Goal: Information Seeking & Learning: Check status

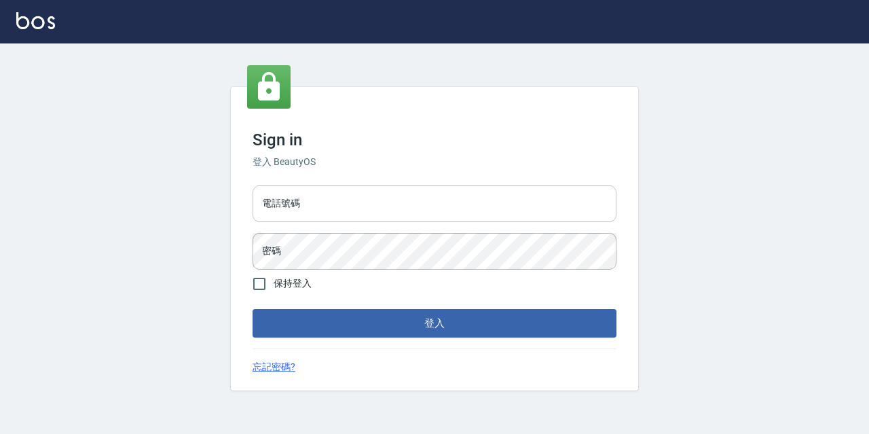
click at [430, 187] on input "電話號碼" at bounding box center [434, 203] width 364 height 37
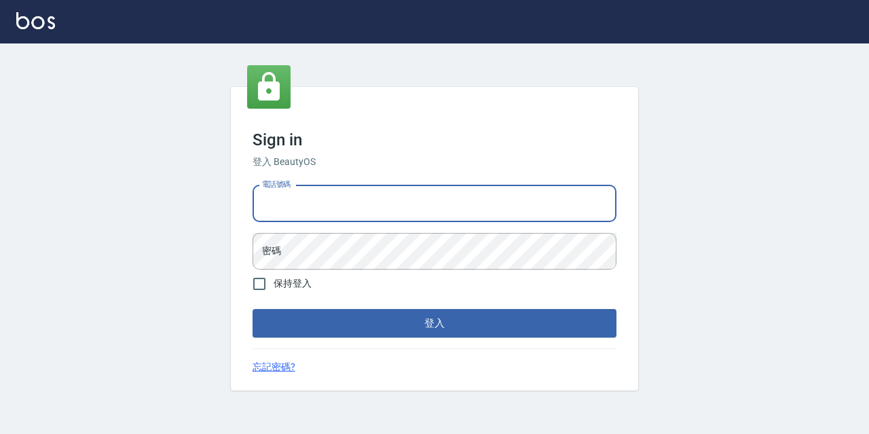
type input "0977888999"
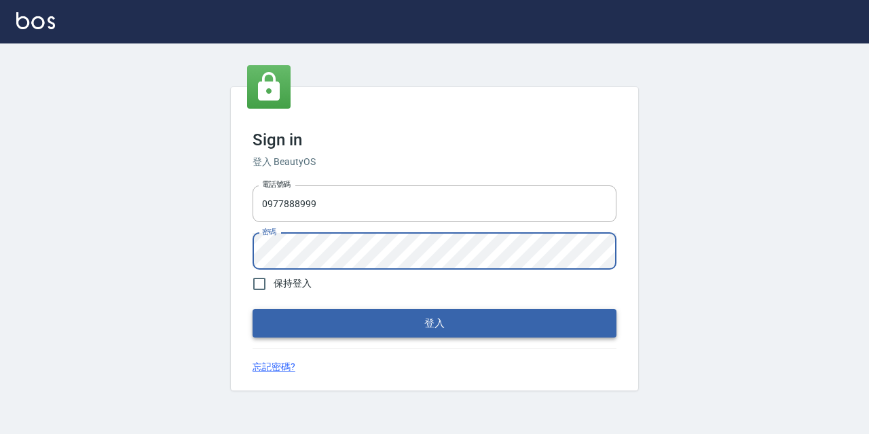
click at [252, 309] on button "登入" at bounding box center [434, 323] width 364 height 29
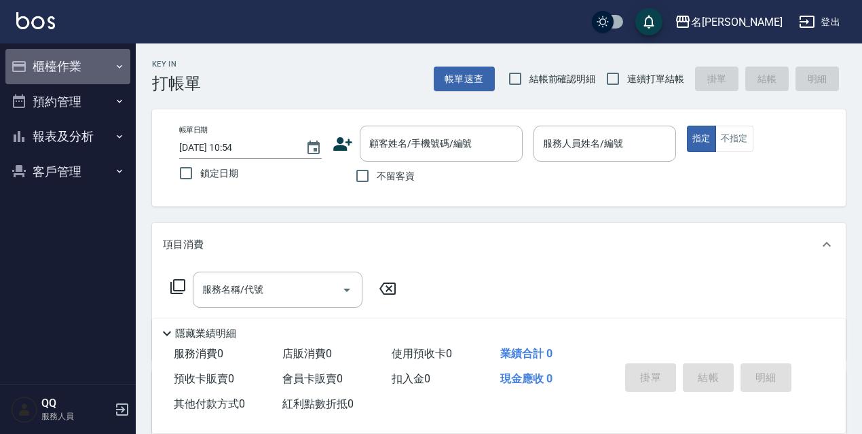
drag, startPoint x: 60, startPoint y: 61, endPoint x: 38, endPoint y: 60, distance: 22.4
click at [60, 61] on button "櫃檯作業" at bounding box center [67, 66] width 125 height 35
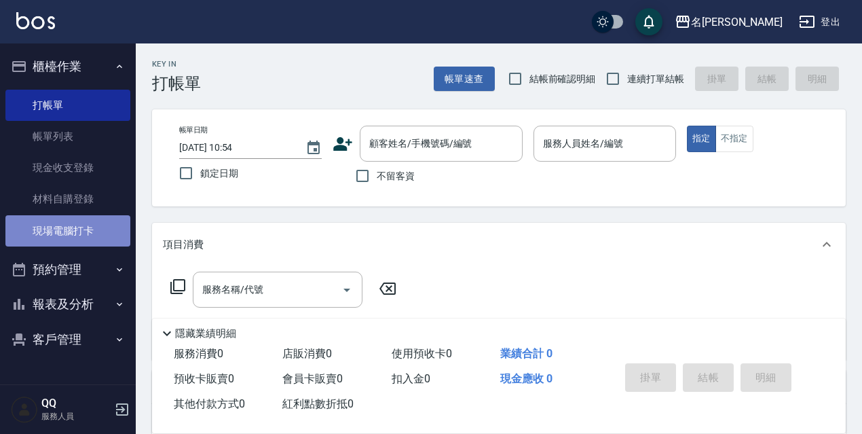
click at [109, 216] on link "現場電腦打卡" at bounding box center [67, 230] width 125 height 31
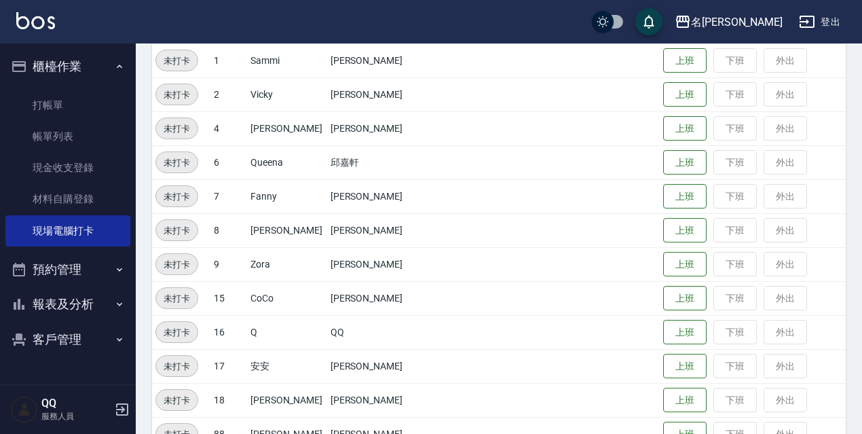
scroll to position [278, 0]
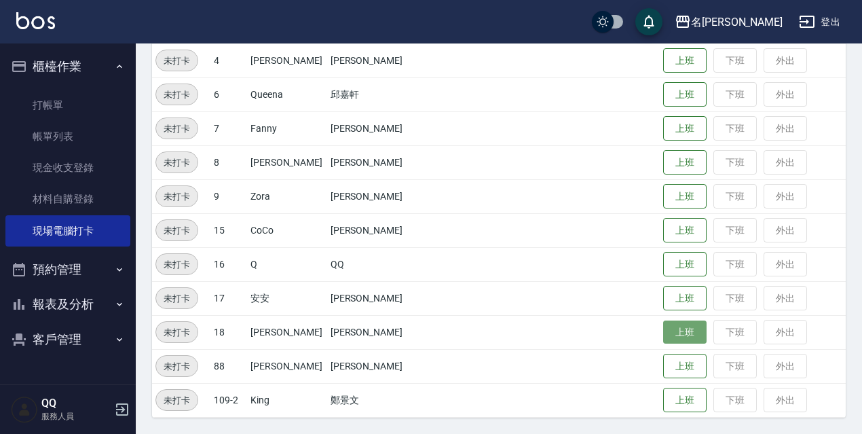
click at [693, 332] on button "上班" at bounding box center [684, 332] width 43 height 24
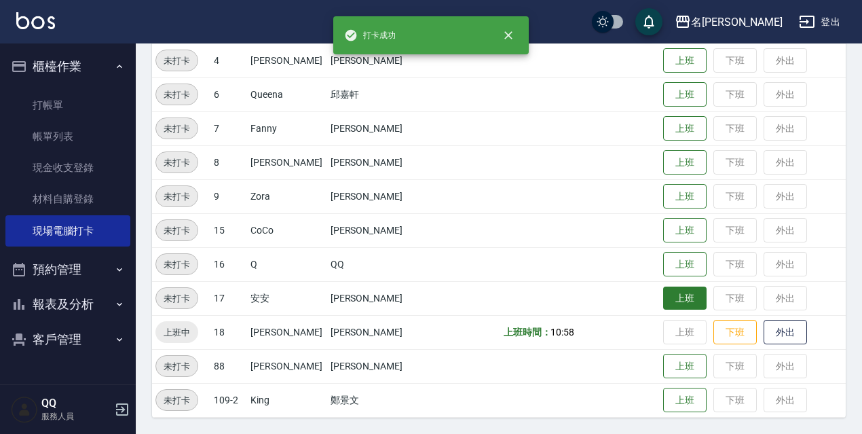
click at [689, 301] on button "上班" at bounding box center [684, 298] width 43 height 24
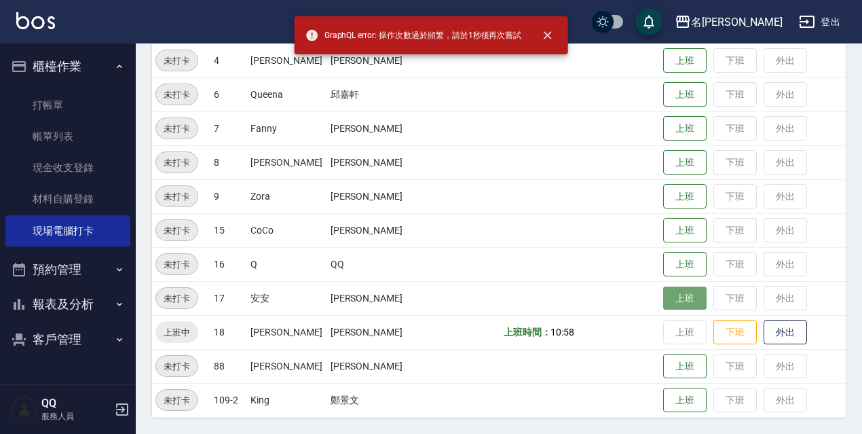
click at [675, 293] on button "上班" at bounding box center [684, 298] width 43 height 24
click at [678, 292] on button "上班" at bounding box center [684, 298] width 43 height 24
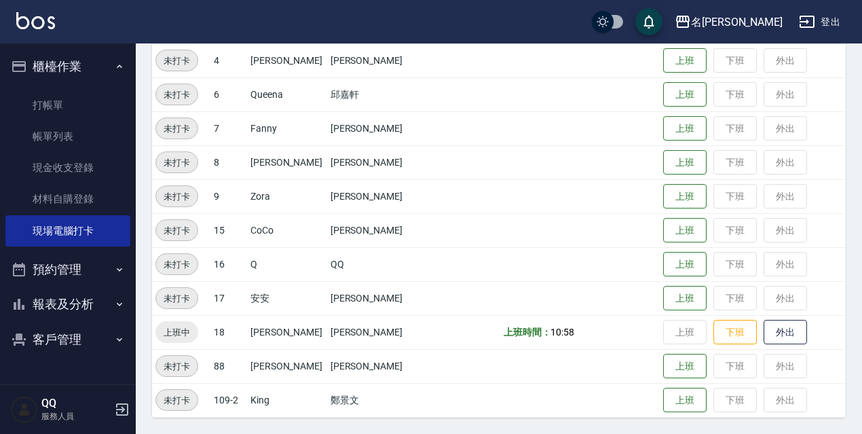
click at [616, 312] on td at bounding box center [580, 298] width 160 height 34
click at [669, 294] on button "上班" at bounding box center [684, 298] width 43 height 24
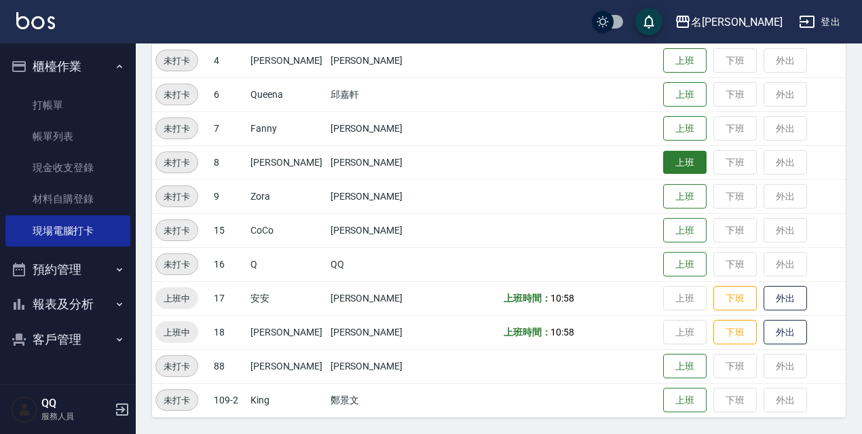
click at [678, 157] on button "上班" at bounding box center [684, 163] width 43 height 24
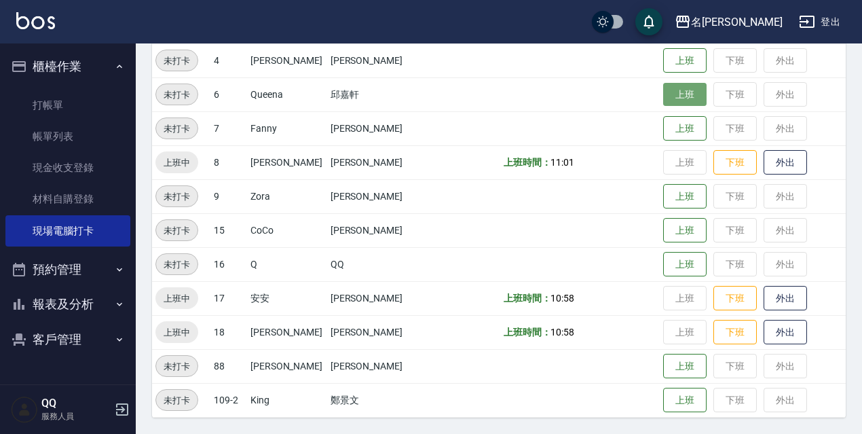
click at [663, 98] on button "上班" at bounding box center [684, 95] width 43 height 24
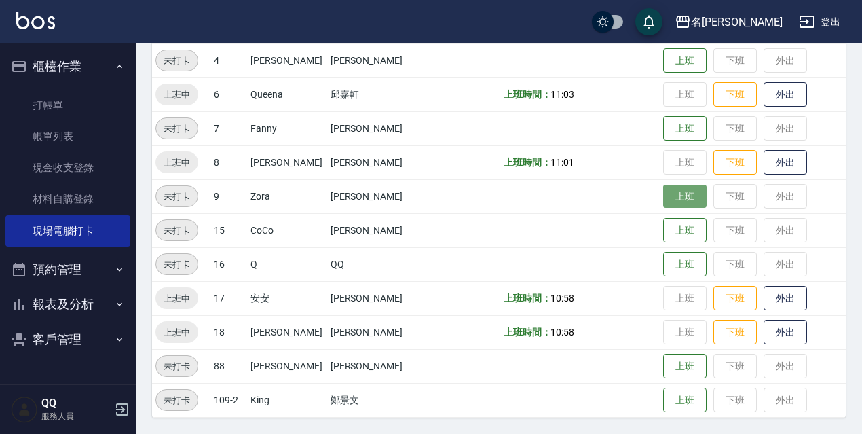
click at [666, 192] on button "上班" at bounding box center [684, 197] width 43 height 24
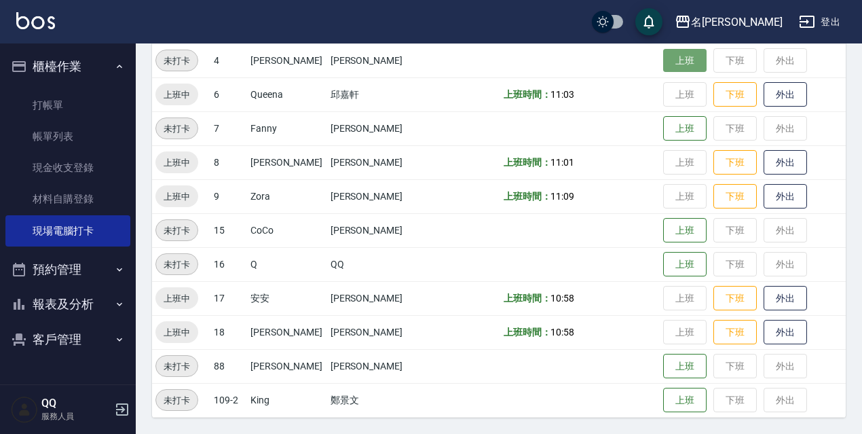
click at [663, 60] on button "上班" at bounding box center [684, 61] width 43 height 24
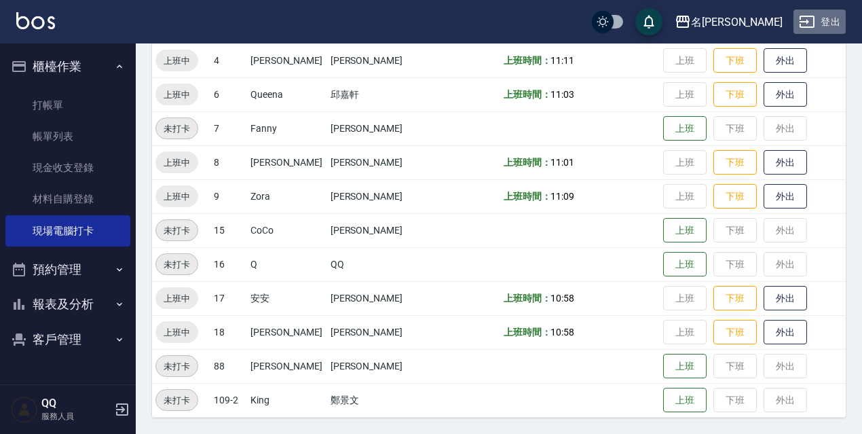
click at [833, 12] on button "登出" at bounding box center [819, 22] width 52 height 25
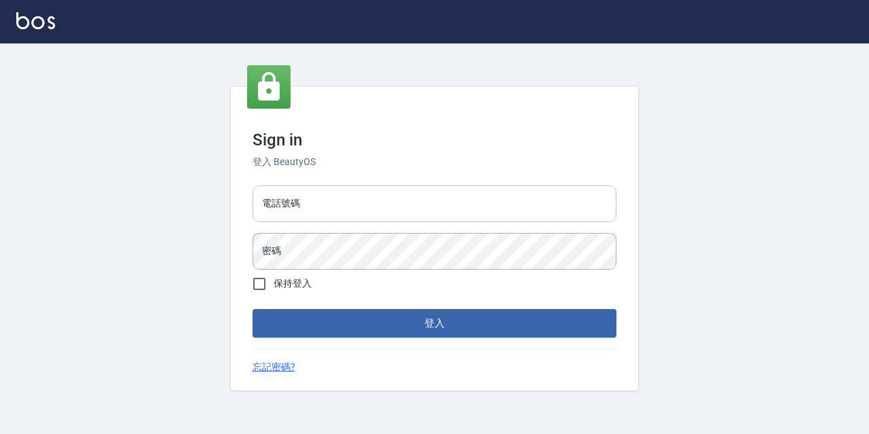
drag, startPoint x: 0, startPoint y: 0, endPoint x: 392, endPoint y: 185, distance: 433.8
click at [392, 185] on input "電話號碼" at bounding box center [434, 203] width 364 height 37
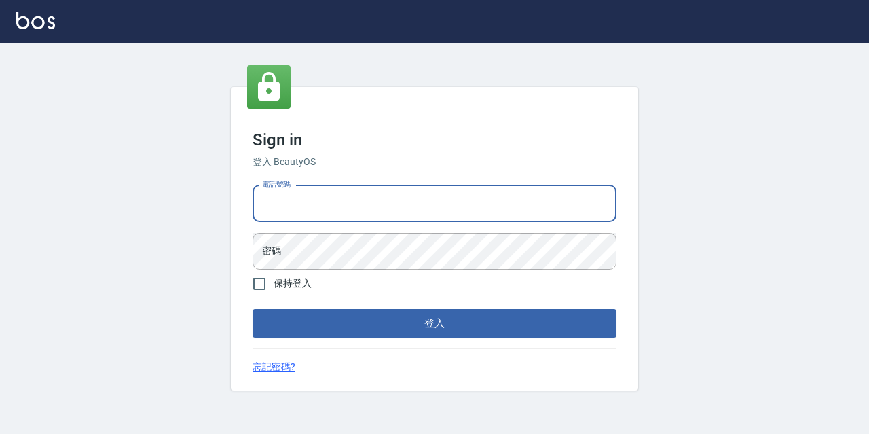
type input "0967388409"
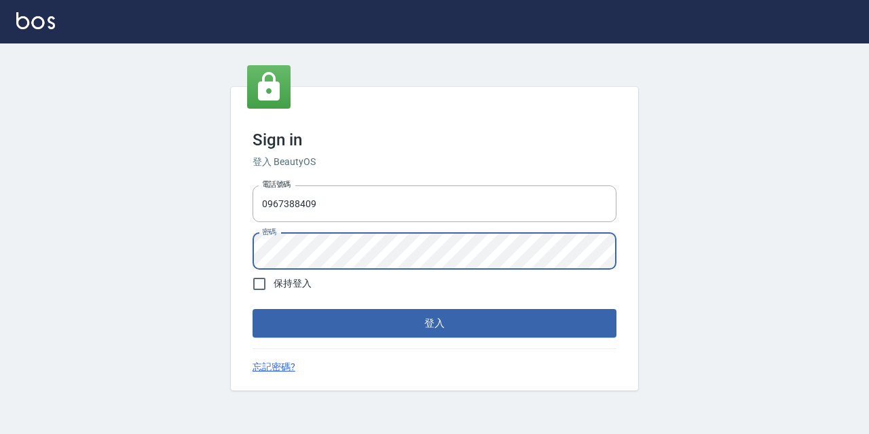
click at [252, 309] on button "登入" at bounding box center [434, 323] width 364 height 29
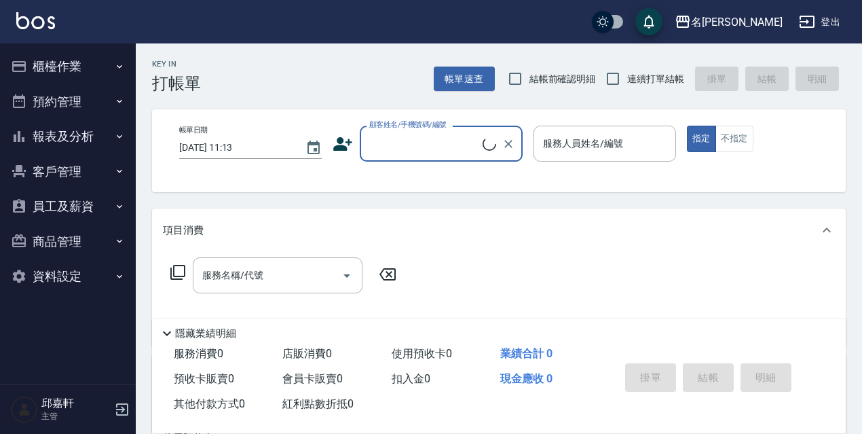
click at [85, 143] on button "報表及分析" at bounding box center [67, 136] width 125 height 35
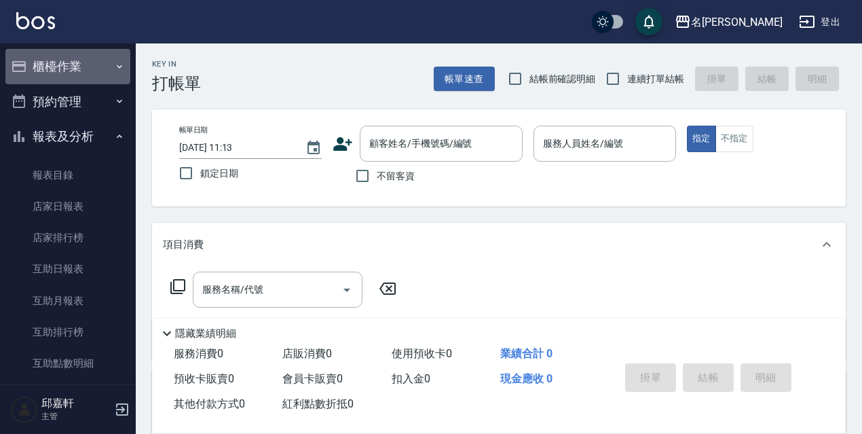
click at [95, 71] on button "櫃檯作業" at bounding box center [67, 66] width 125 height 35
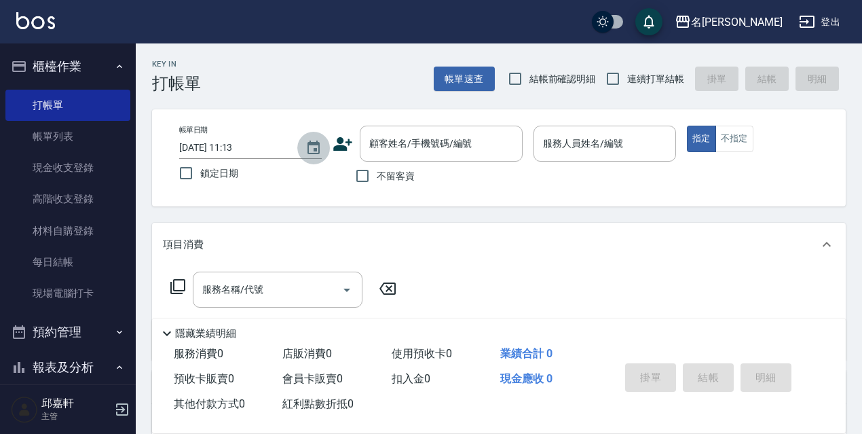
click at [308, 138] on button "Choose date, selected date is 2025-10-09" at bounding box center [313, 148] width 33 height 33
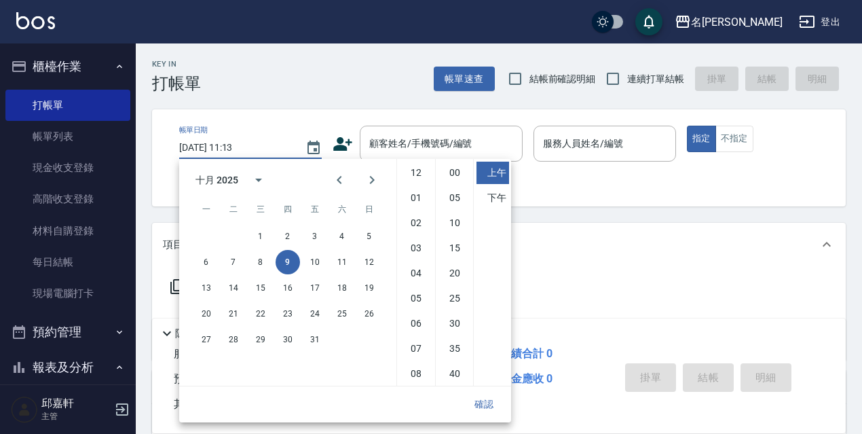
scroll to position [76, 0]
click at [261, 265] on button "8" at bounding box center [260, 262] width 24 height 24
type input "[DATE] 11:13"
click at [474, 406] on button "確認" at bounding box center [483, 404] width 43 height 25
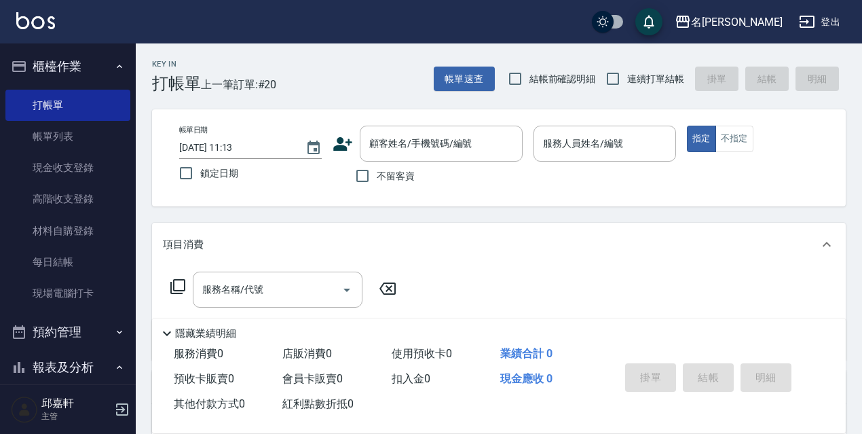
click at [210, 168] on span "鎖定日期" at bounding box center [219, 173] width 38 height 14
click at [200, 168] on input "鎖定日期" at bounding box center [186, 173] width 29 height 29
checkbox input "true"
click at [390, 187] on label "不留客資" at bounding box center [381, 176] width 67 height 29
click at [377, 187] on input "不留客資" at bounding box center [362, 176] width 29 height 29
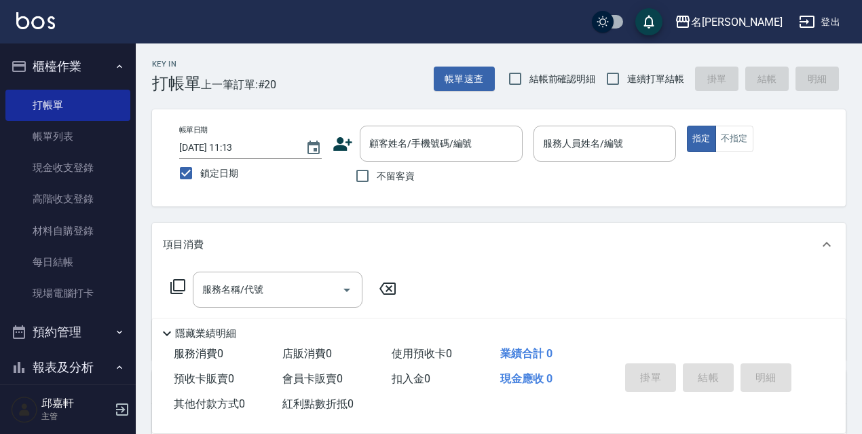
checkbox input "true"
click at [621, 71] on input "連續打單結帳" at bounding box center [613, 78] width 29 height 29
checkbox input "true"
click at [540, 70] on label "結帳前確認明細" at bounding box center [548, 78] width 95 height 29
click at [529, 70] on input "結帳前確認明細" at bounding box center [515, 78] width 29 height 29
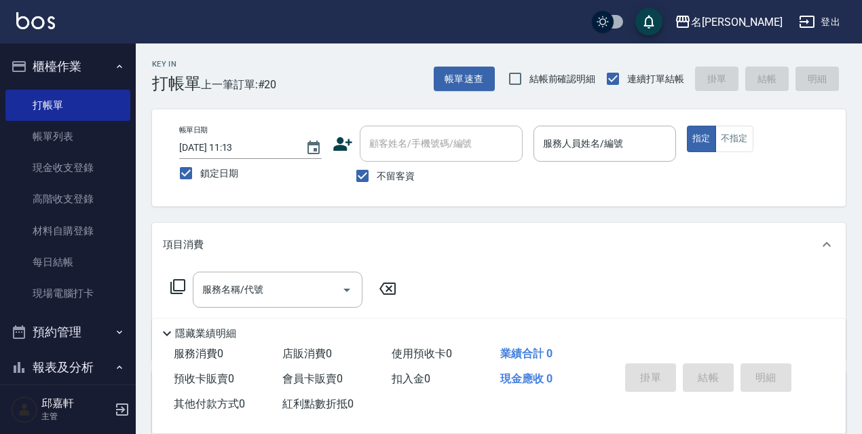
checkbox input "true"
click at [578, 148] on input "服務人員姓名/編號" at bounding box center [605, 144] width 130 height 24
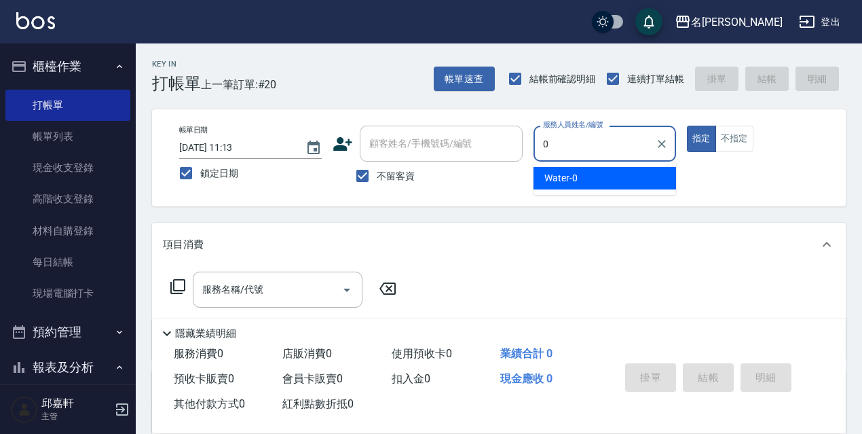
type input "Water-0"
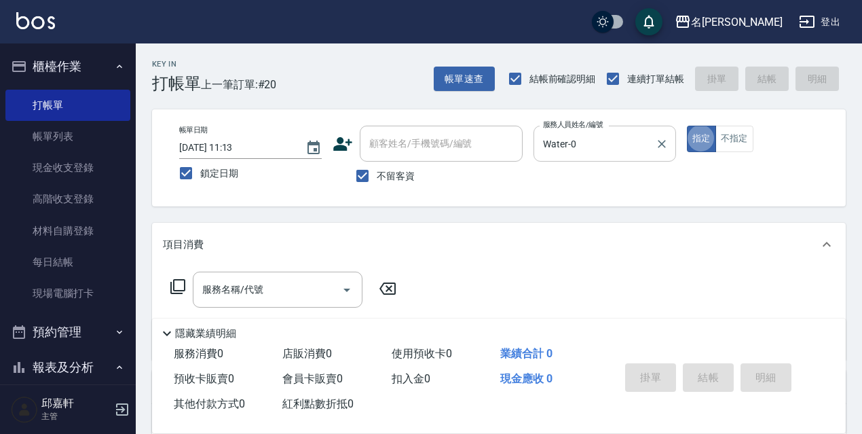
type button "true"
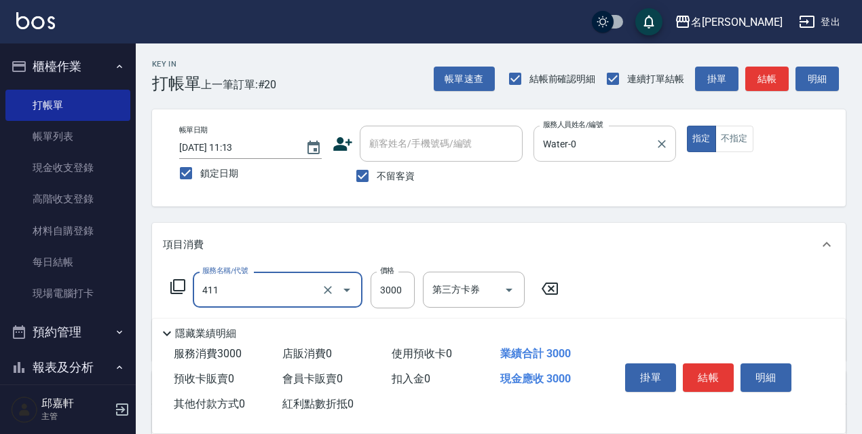
type input "阿速卡燙髮(411)"
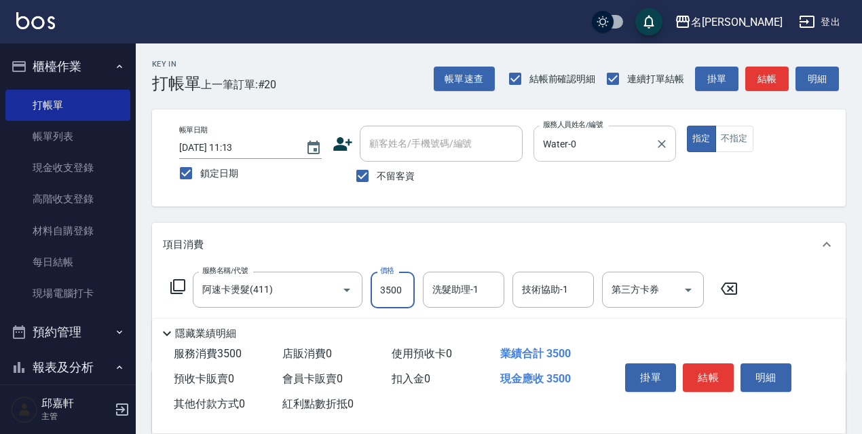
type input "3500"
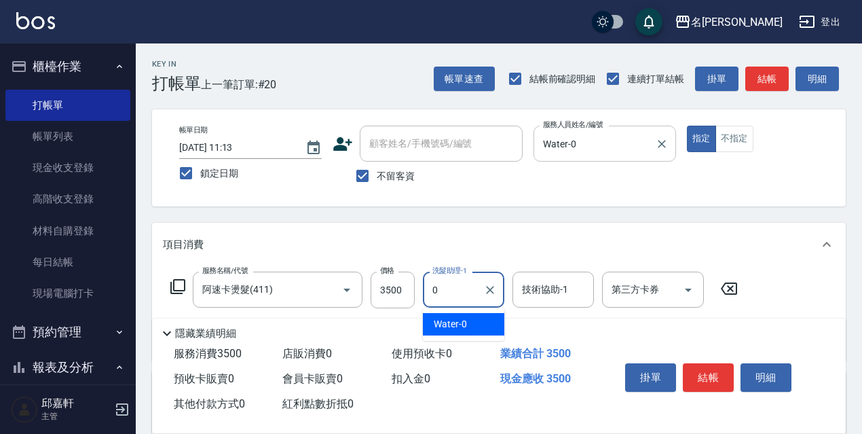
type input "Water-0"
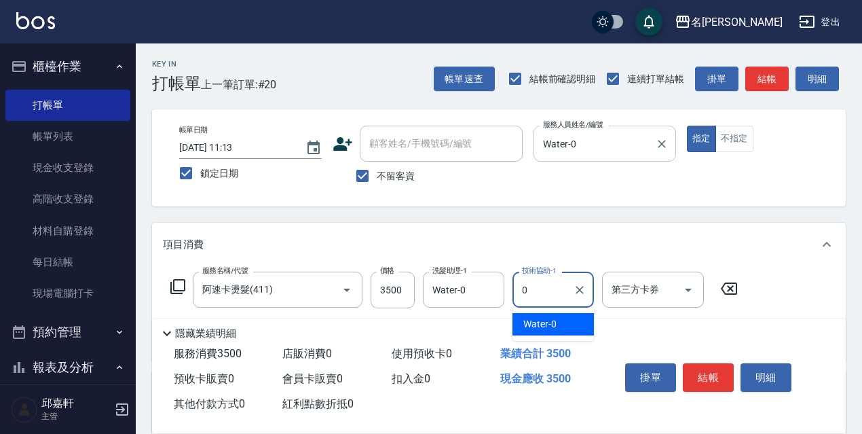
type input "Water-0"
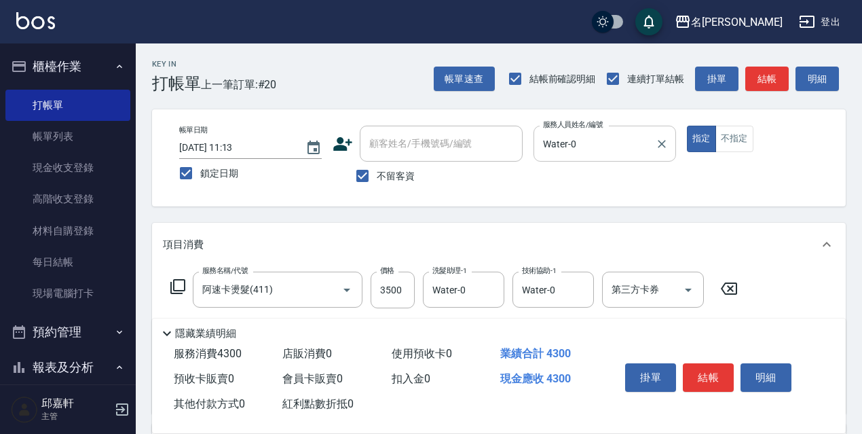
type input "染髮(800)(501)"
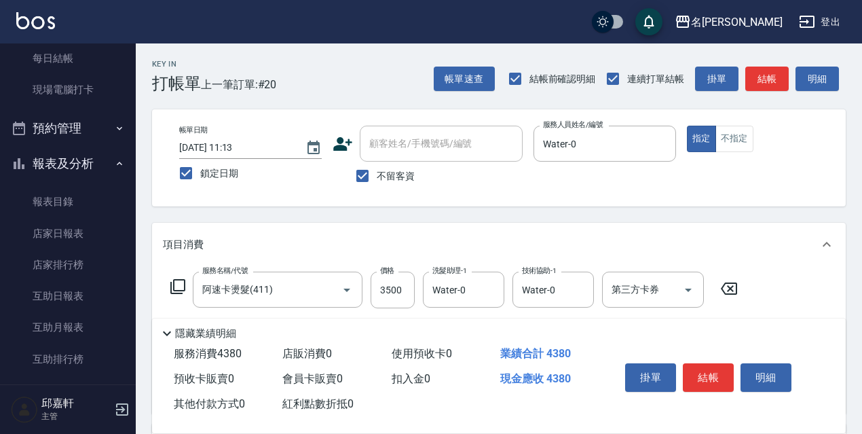
scroll to position [136, 0]
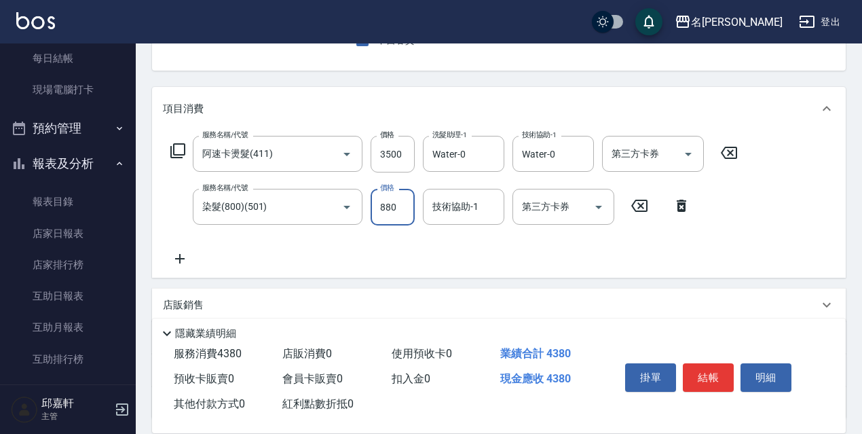
click at [378, 200] on input "880" at bounding box center [393, 207] width 44 height 37
type input "800"
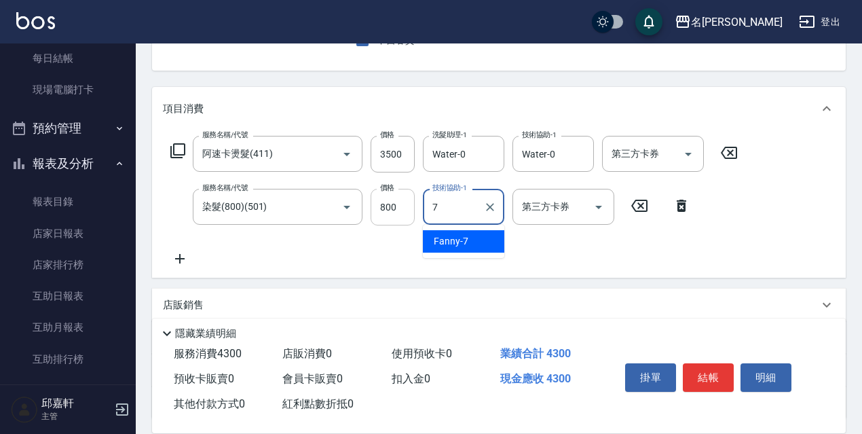
type input "Fanny-7"
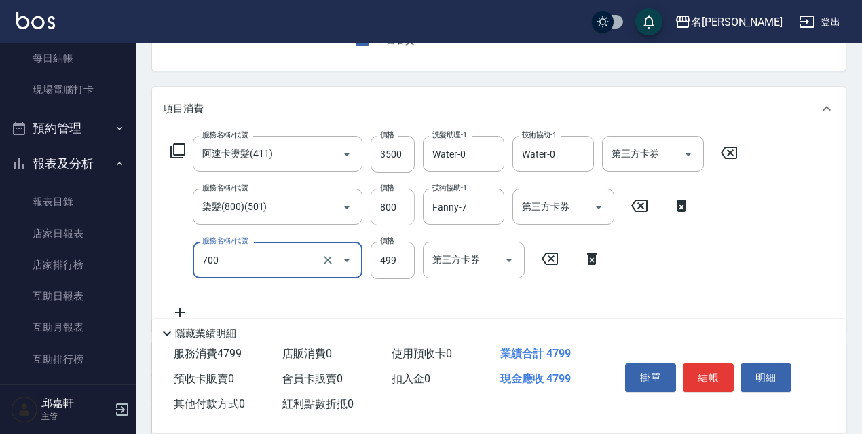
type input "頭皮隔離(700)"
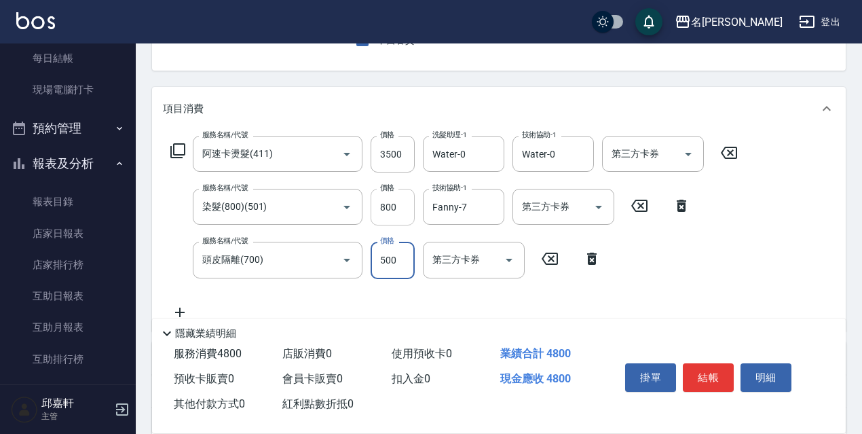
type input "500"
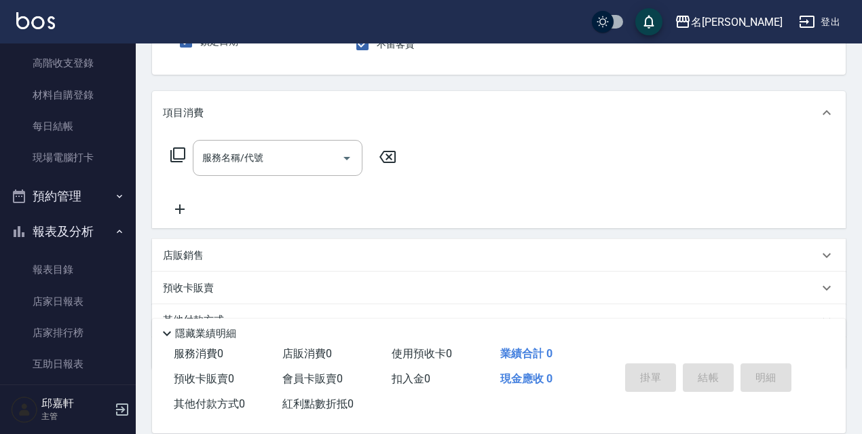
scroll to position [543, 0]
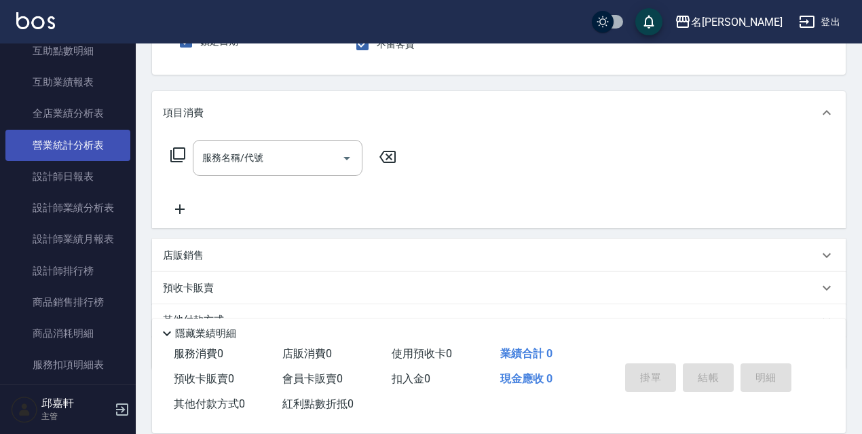
click at [90, 141] on link "營業統計分析表" at bounding box center [67, 145] width 125 height 31
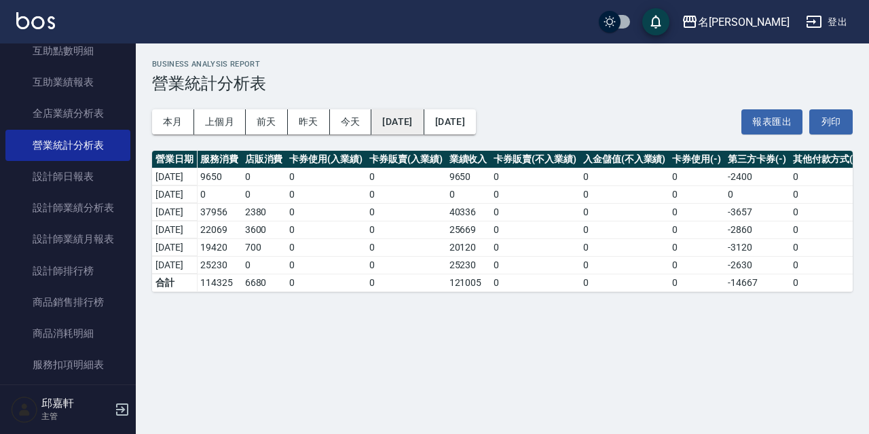
click at [423, 126] on button "[DATE]" at bounding box center [397, 121] width 52 height 25
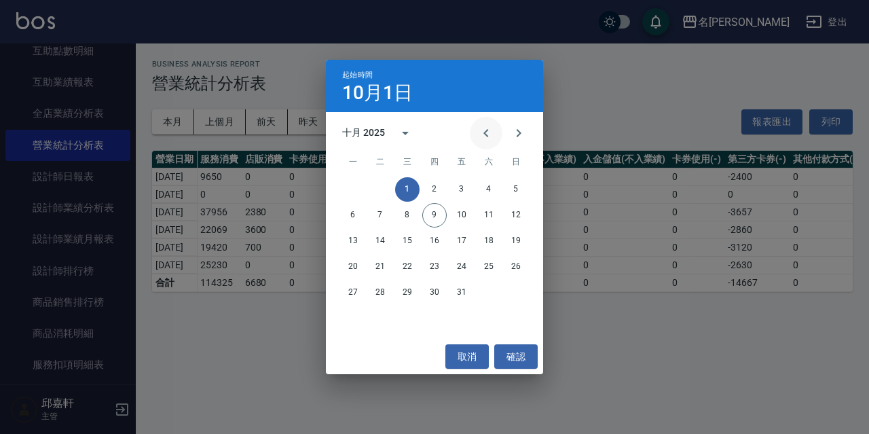
click at [494, 130] on button "Previous month" at bounding box center [486, 133] width 33 height 33
click at [485, 265] on button "27" at bounding box center [488, 267] width 24 height 24
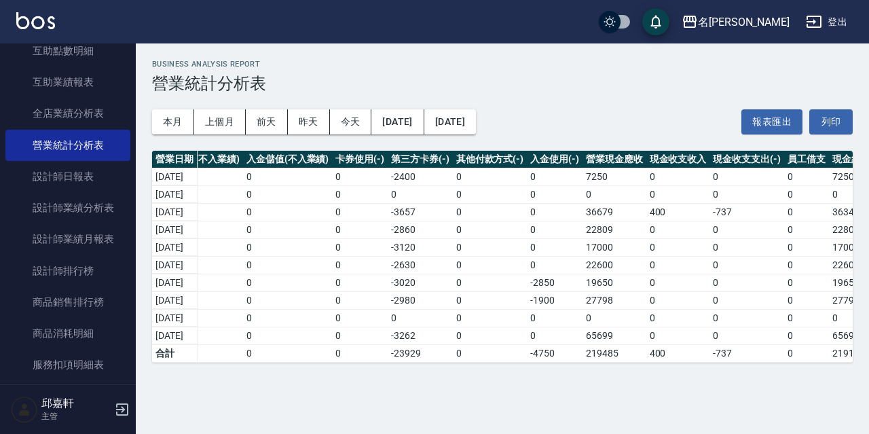
scroll to position [0, 371]
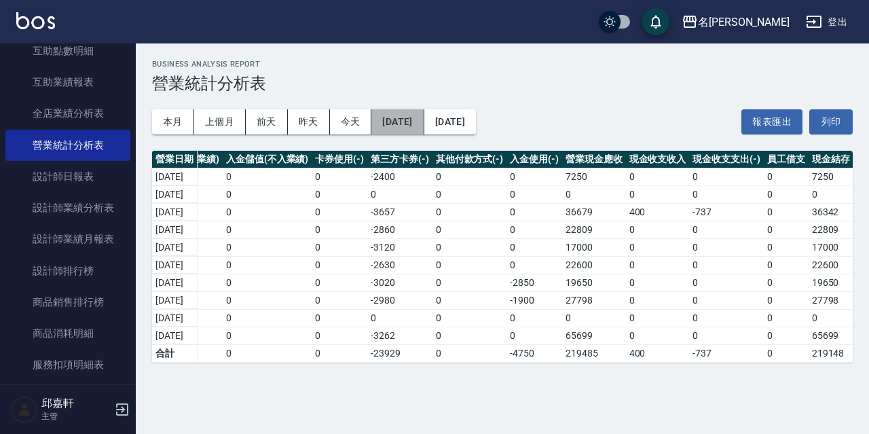
click at [423, 130] on button "[DATE]" at bounding box center [397, 121] width 52 height 25
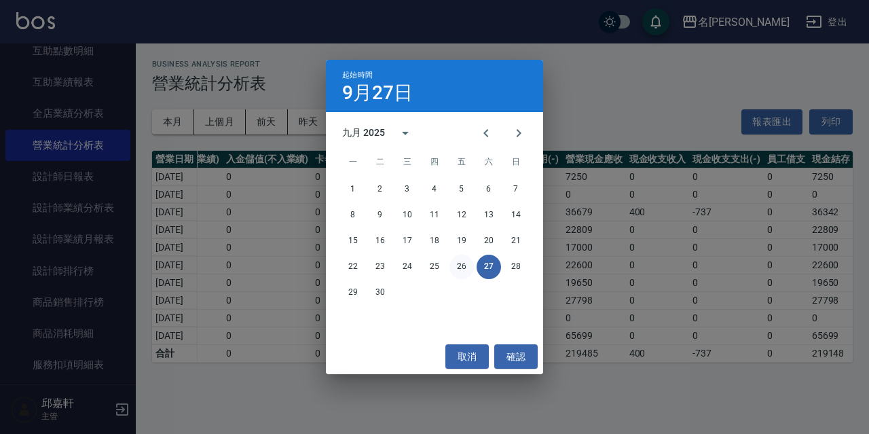
click at [457, 263] on button "26" at bounding box center [461, 267] width 24 height 24
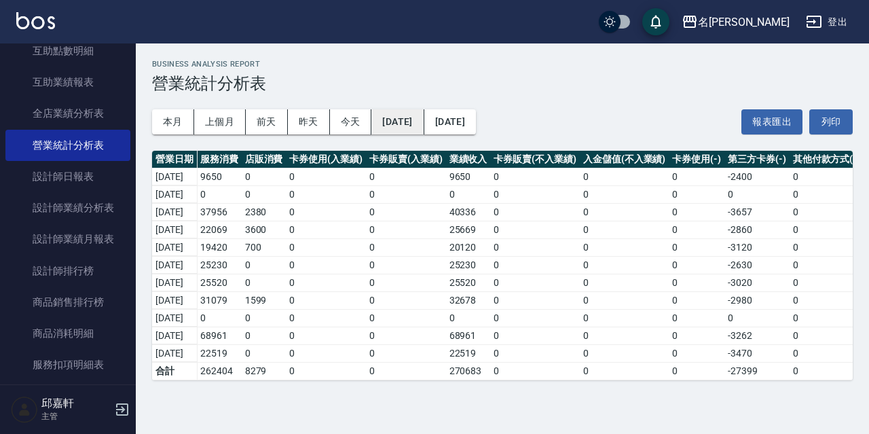
click at [423, 121] on button "[DATE]" at bounding box center [397, 121] width 52 height 25
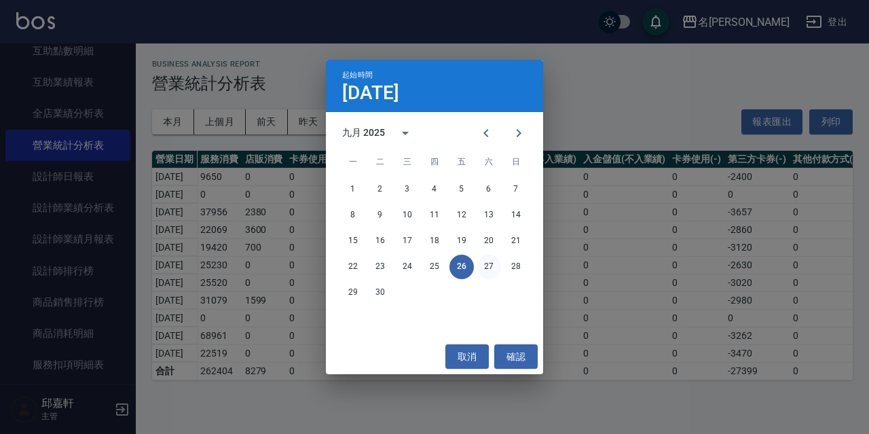
click at [495, 257] on button "27" at bounding box center [488, 267] width 24 height 24
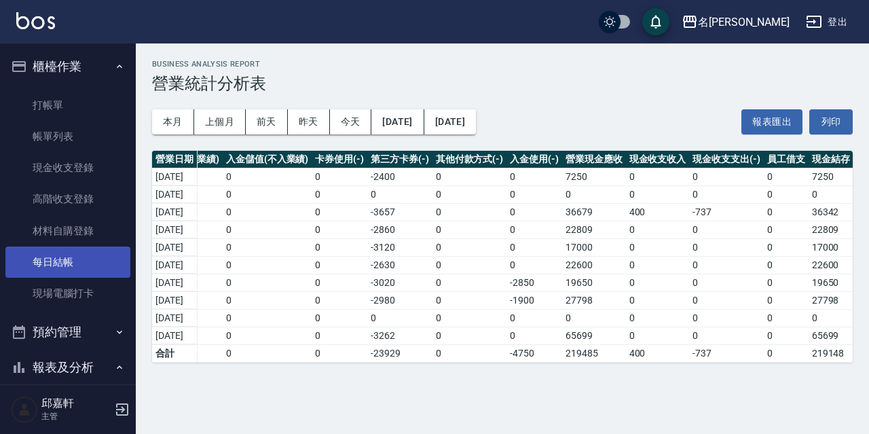
click at [79, 267] on link "每日結帳" at bounding box center [67, 261] width 125 height 31
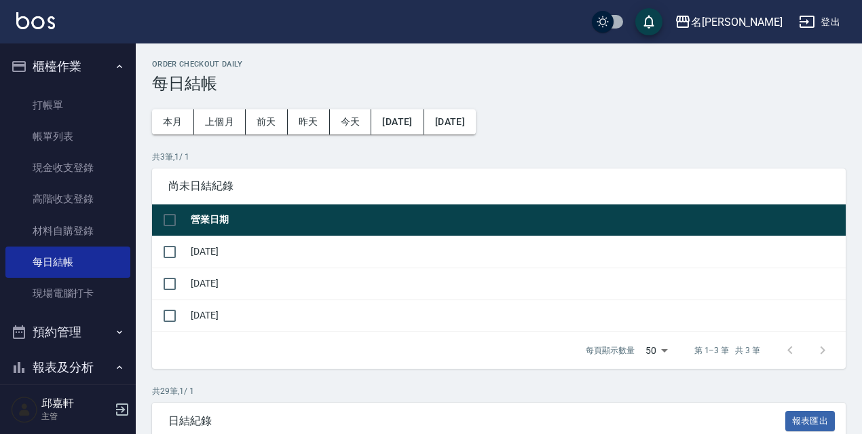
scroll to position [136, 0]
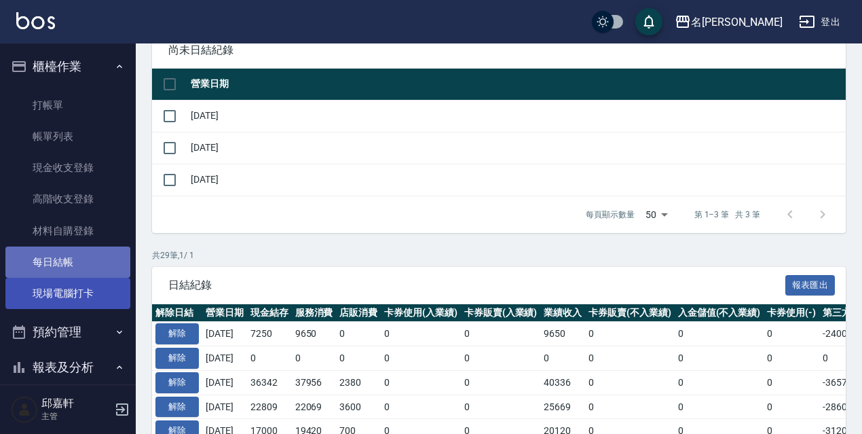
click at [98, 278] on link "現場電腦打卡" at bounding box center [67, 293] width 125 height 31
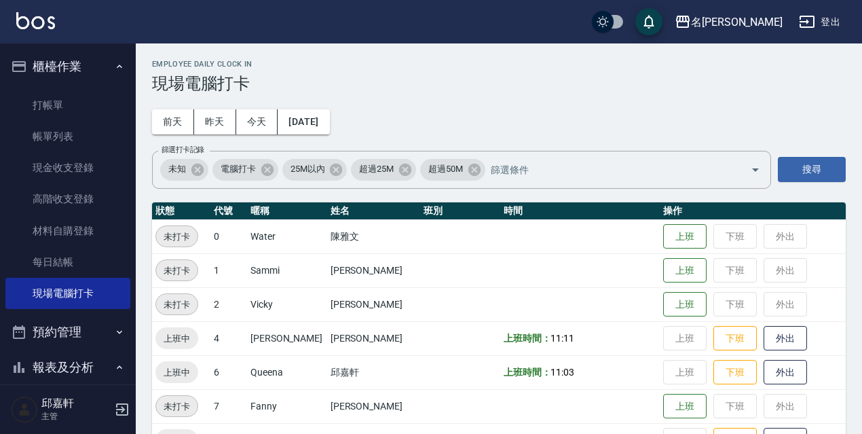
scroll to position [136, 0]
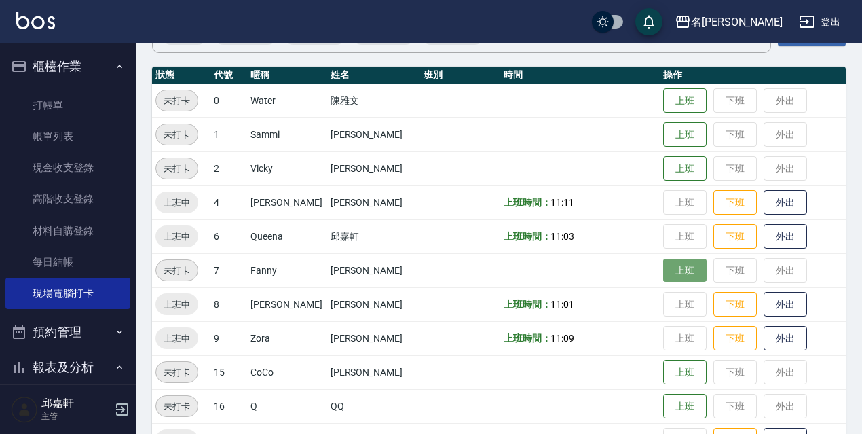
click at [670, 272] on button "上班" at bounding box center [684, 271] width 43 height 24
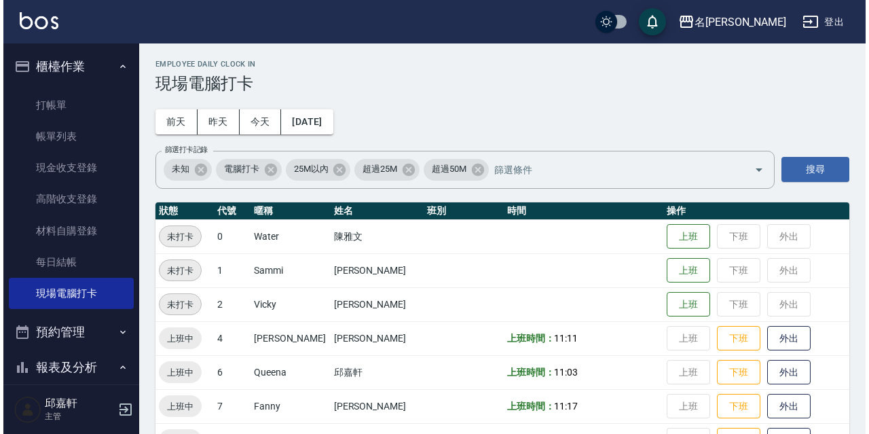
scroll to position [339, 0]
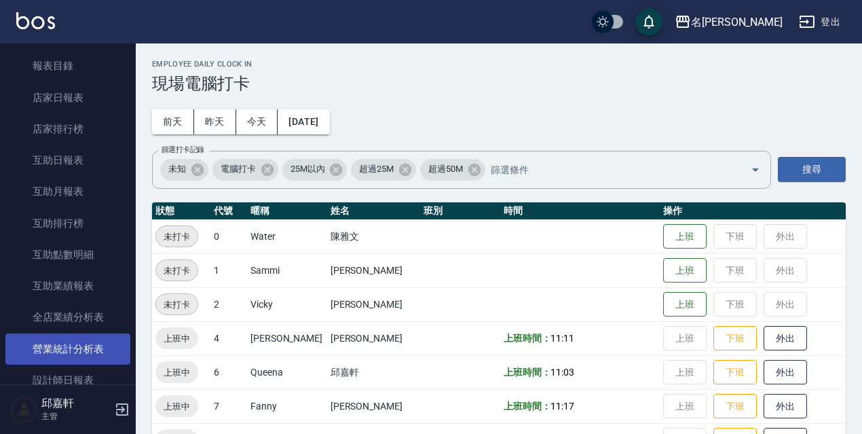
click at [88, 334] on link "營業統計分析表" at bounding box center [67, 348] width 125 height 31
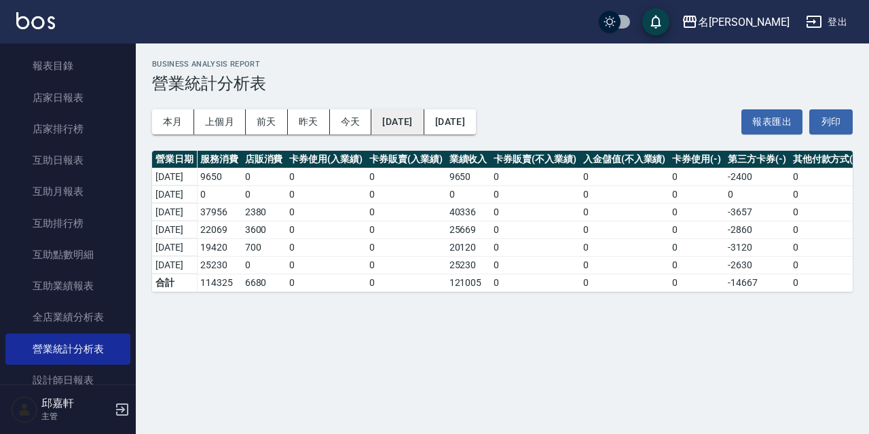
drag, startPoint x: 401, startPoint y: 105, endPoint x: 400, endPoint y: 118, distance: 13.6
click at [401, 106] on div "本月 上個月 [DATE] [DATE] [DATE] [DATE] [DATE] 報表匯出 列印" at bounding box center [502, 122] width 700 height 58
click at [400, 118] on button "[DATE]" at bounding box center [397, 121] width 52 height 25
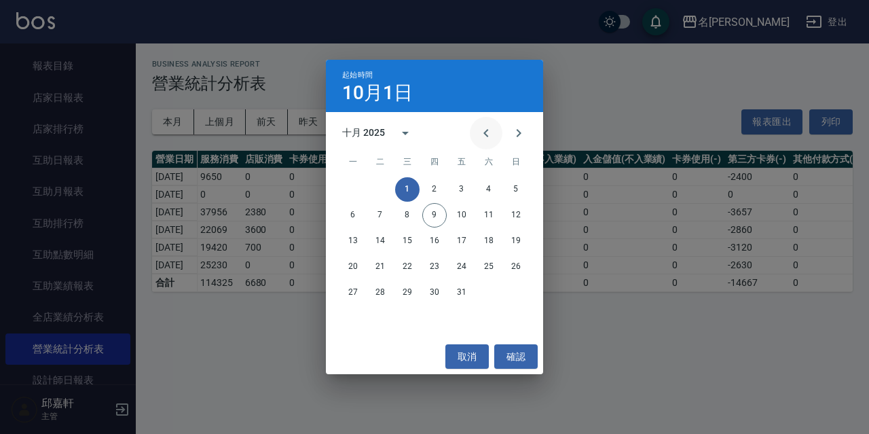
click at [485, 134] on icon "Previous month" at bounding box center [486, 133] width 16 height 16
click at [492, 259] on button "27" at bounding box center [488, 267] width 24 height 24
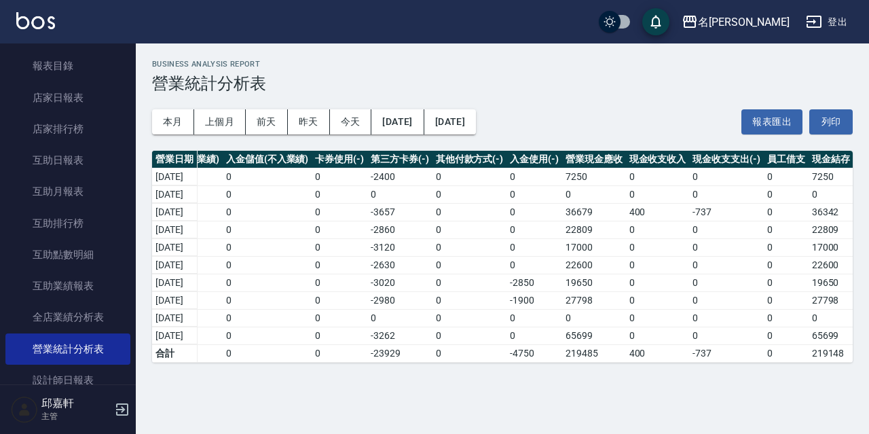
scroll to position [0, 343]
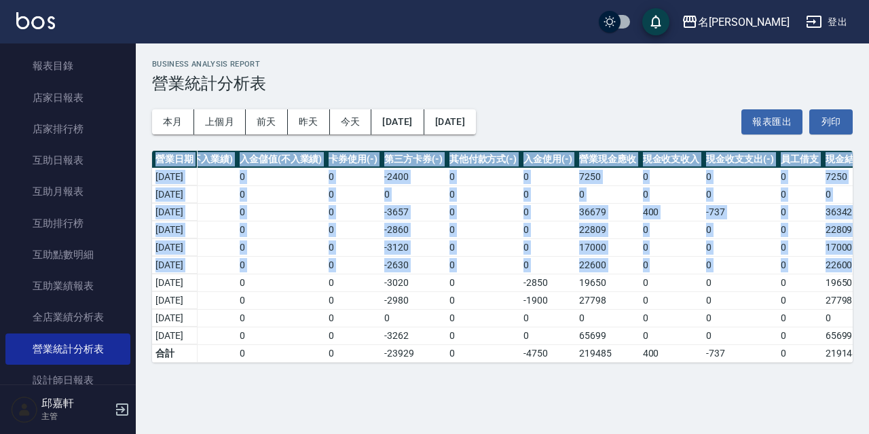
drag, startPoint x: 791, startPoint y: 373, endPoint x: 868, endPoint y: 271, distance: 126.9
click at [868, 271] on div "名留伊通 [DATE] - [DATE] 營業統計分析表 列印時間： [DATE][PHONE_NUMBER]:18 Business Analysis Re…" at bounding box center [502, 210] width 733 height 335
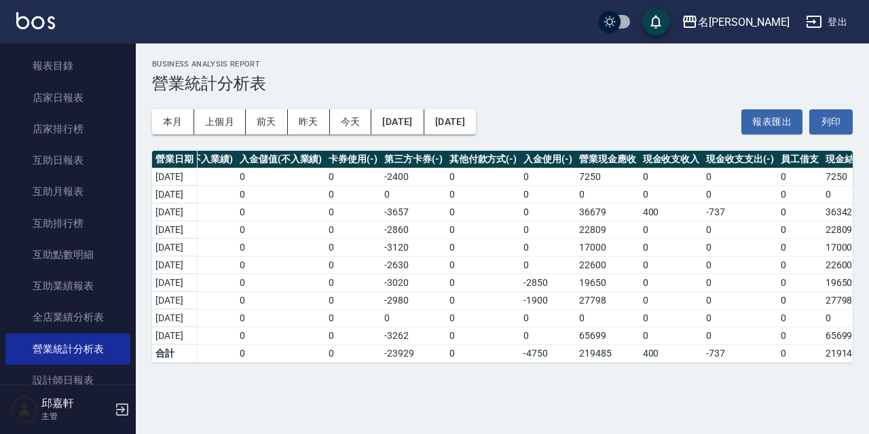
click at [777, 234] on td "0" at bounding box center [739, 230] width 75 height 18
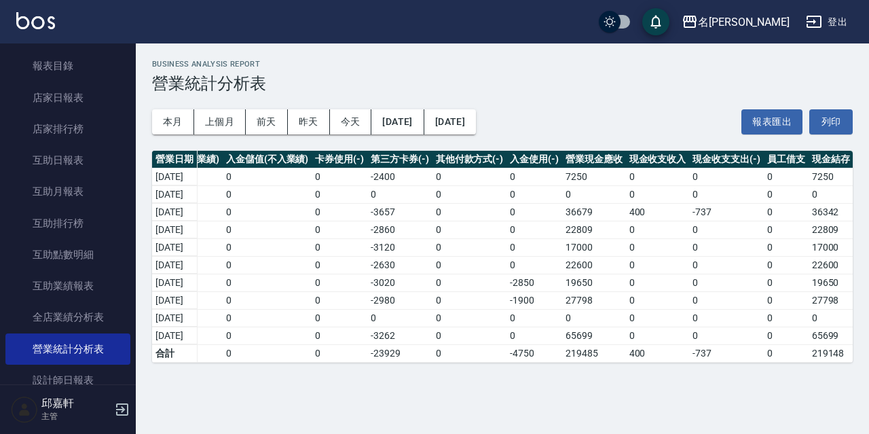
click at [846, 16] on button "登出" at bounding box center [826, 22] width 52 height 25
